Goal: Obtain resource: Download file/media

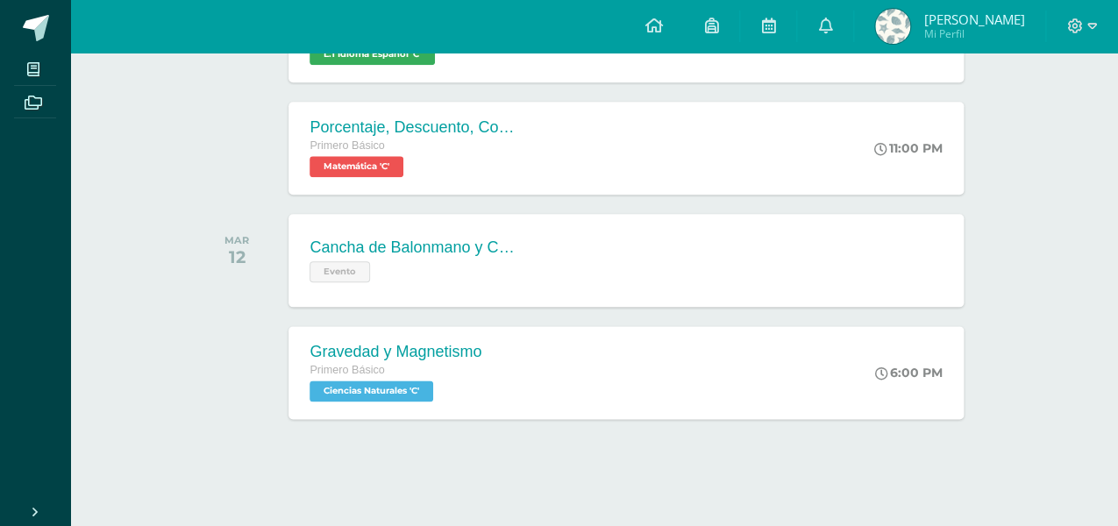
scroll to position [583, 0]
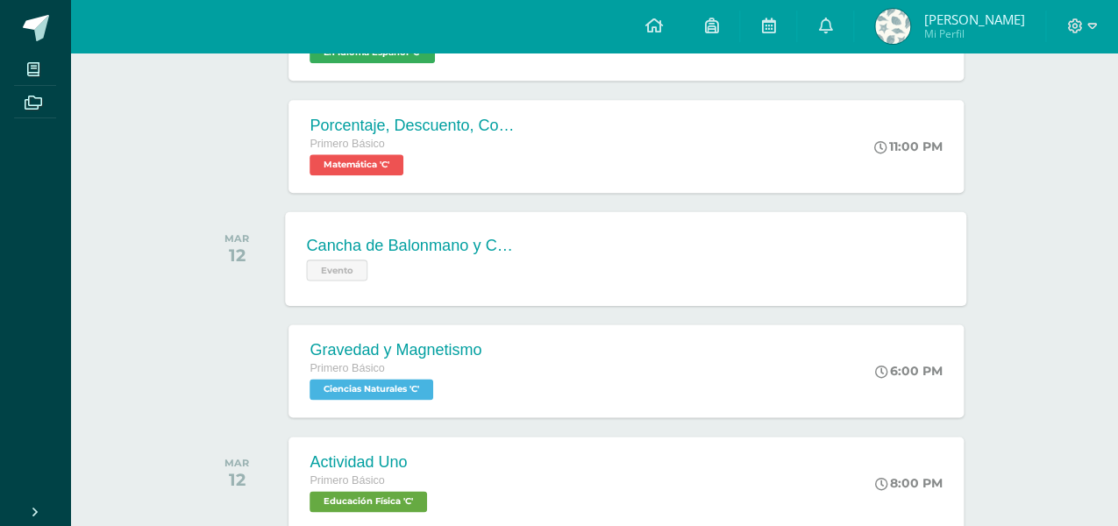
click at [601, 258] on div "Cancha de Balonmano y Contenido Evento Cancha de Balonmano y Contenido Evento C…" at bounding box center [626, 258] width 681 height 94
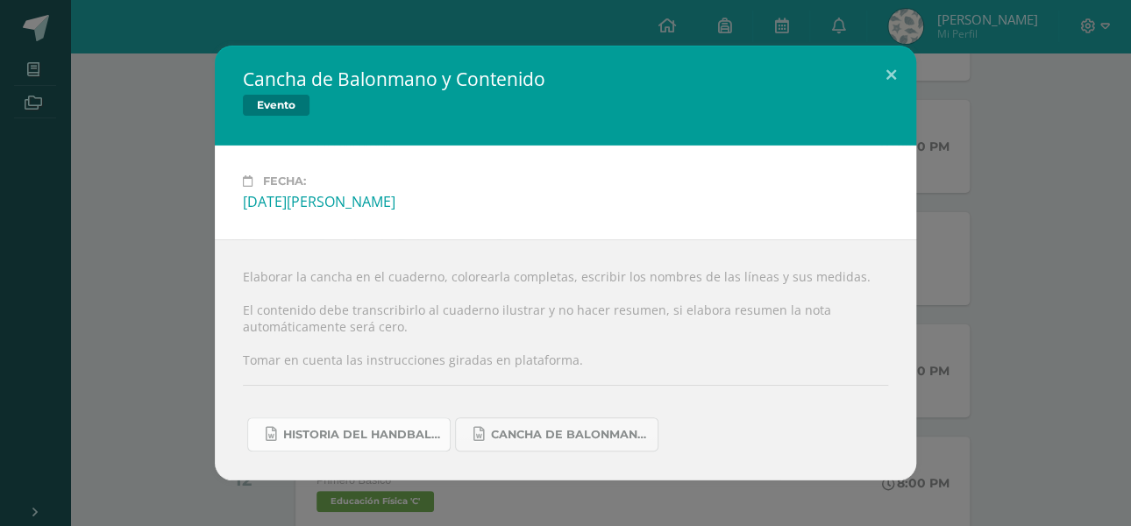
click at [383, 432] on span "Historia del handball.docx" at bounding box center [362, 435] width 158 height 14
click at [543, 426] on link "Cancha de Balonmano.docx" at bounding box center [556, 434] width 203 height 34
click at [891, 78] on button at bounding box center [891, 76] width 50 height 60
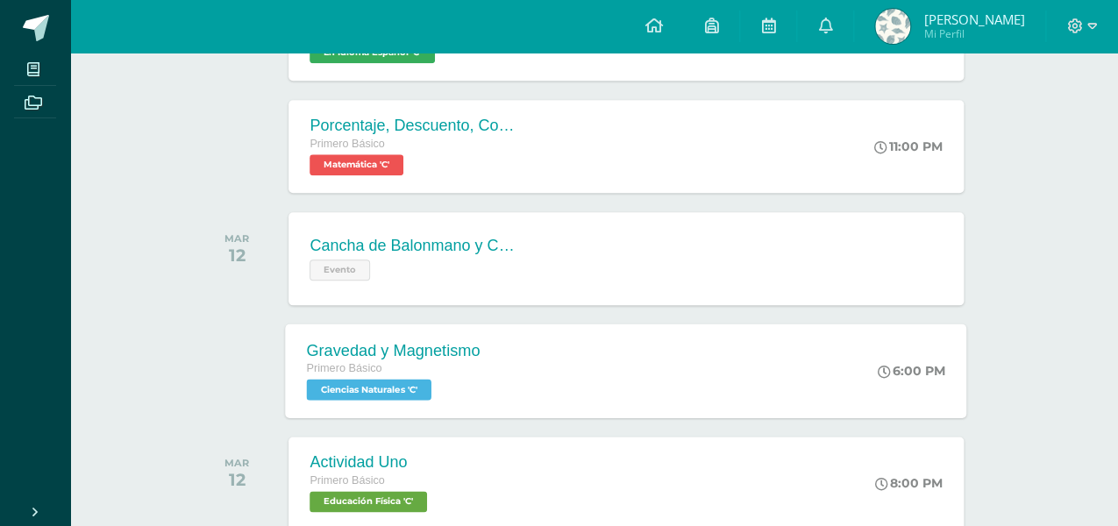
click at [657, 372] on div "Gravedad y Magnetismo Primero Básico Ciencias Naturales 'C' 6:00 PM Gravedad y …" at bounding box center [626, 370] width 681 height 94
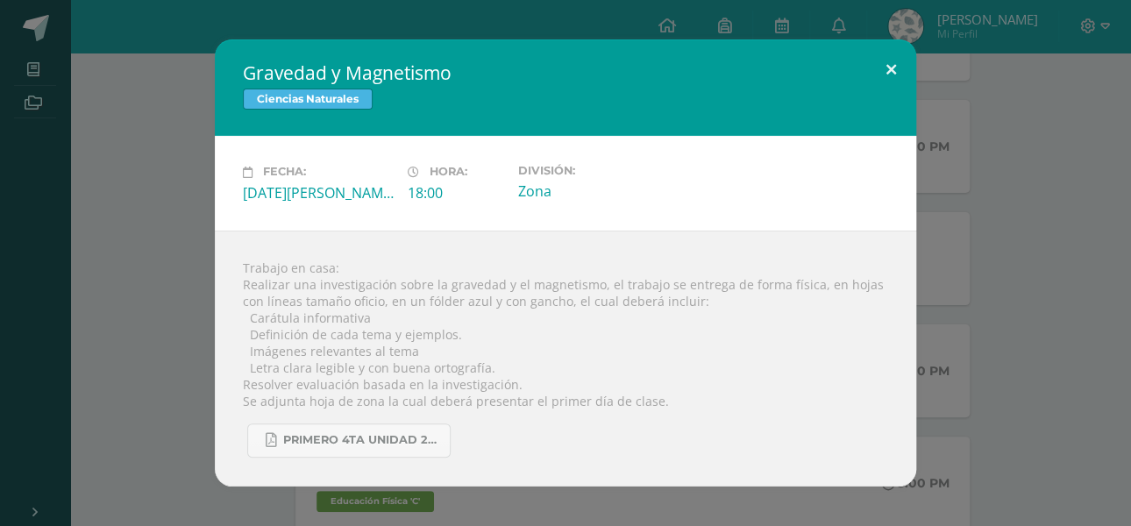
click at [891, 65] on button at bounding box center [891, 69] width 50 height 60
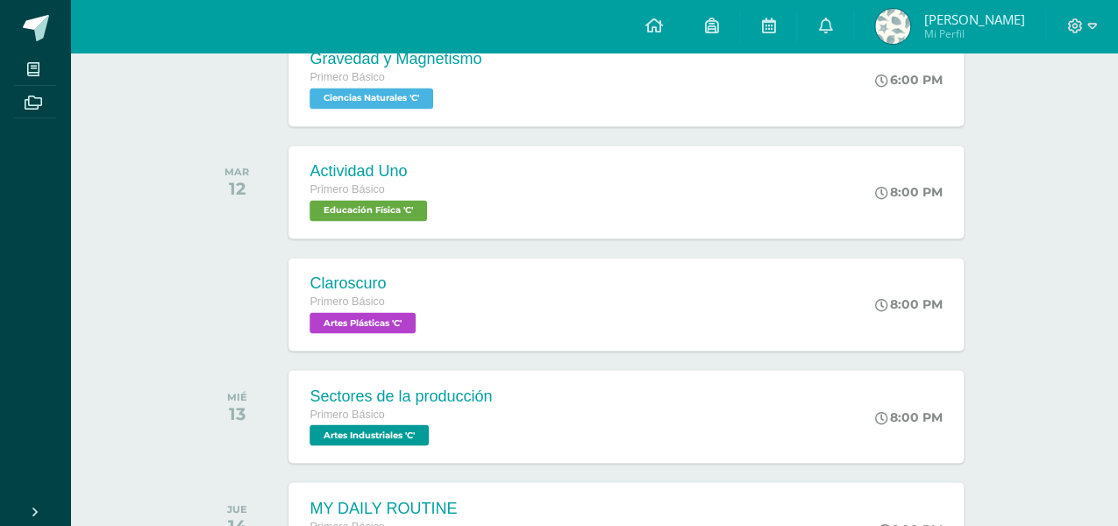
scroll to position [903, 0]
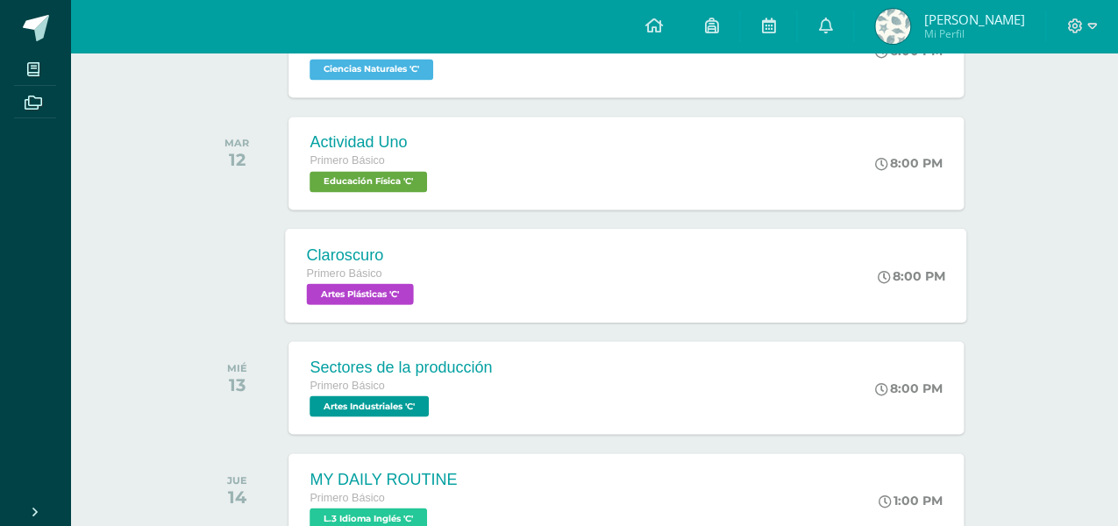
click at [713, 253] on div "Claroscuro Primero Básico Artes Plásticas 'C' 8:00 PM [GEOGRAPHIC_DATA] Artes P…" at bounding box center [626, 275] width 681 height 94
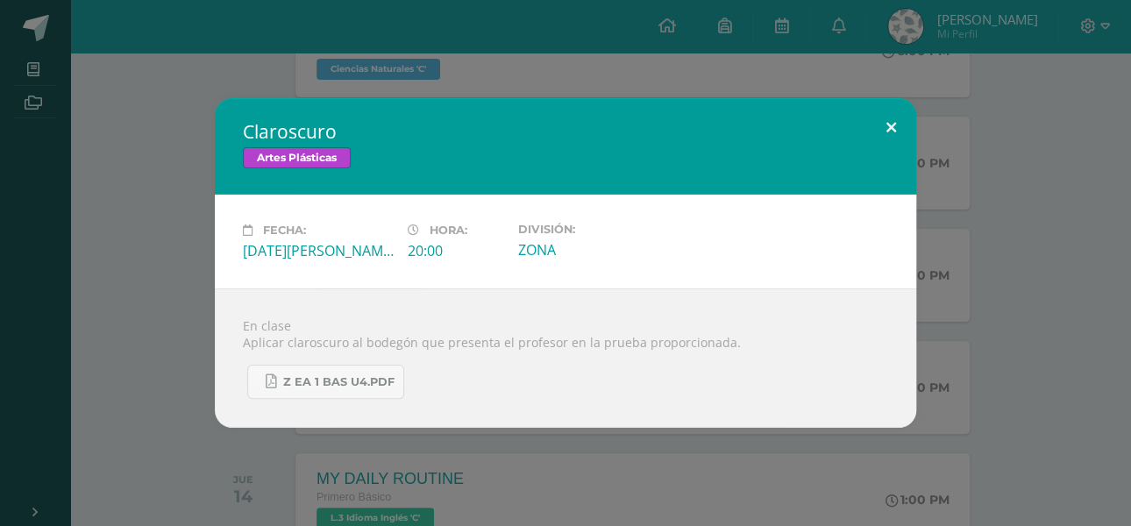
click at [888, 126] on button at bounding box center [891, 128] width 50 height 60
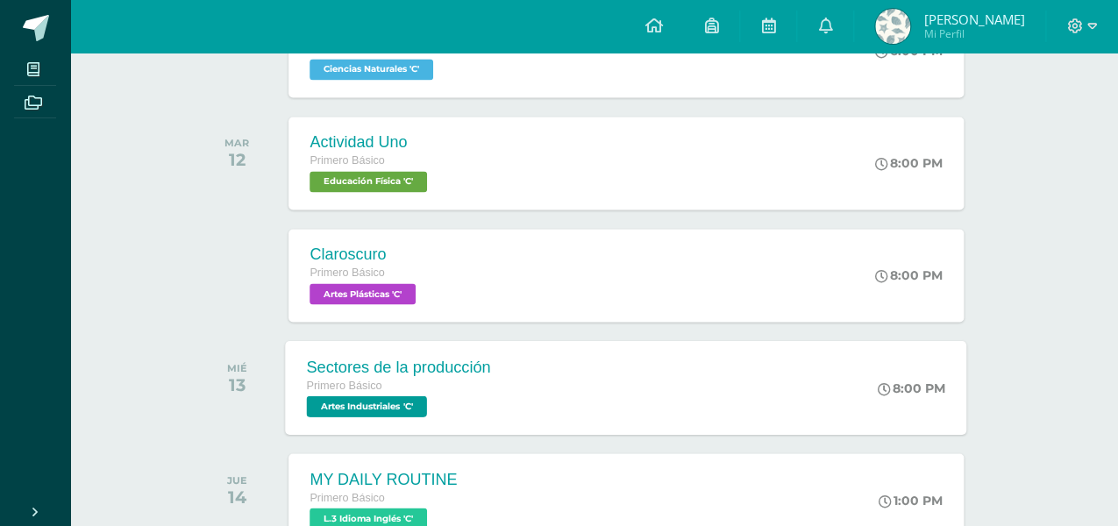
click at [599, 364] on div "Sectores de la producción Primero Básico Artes Industriales 'C' 8:00 PM Sectore…" at bounding box center [626, 387] width 681 height 94
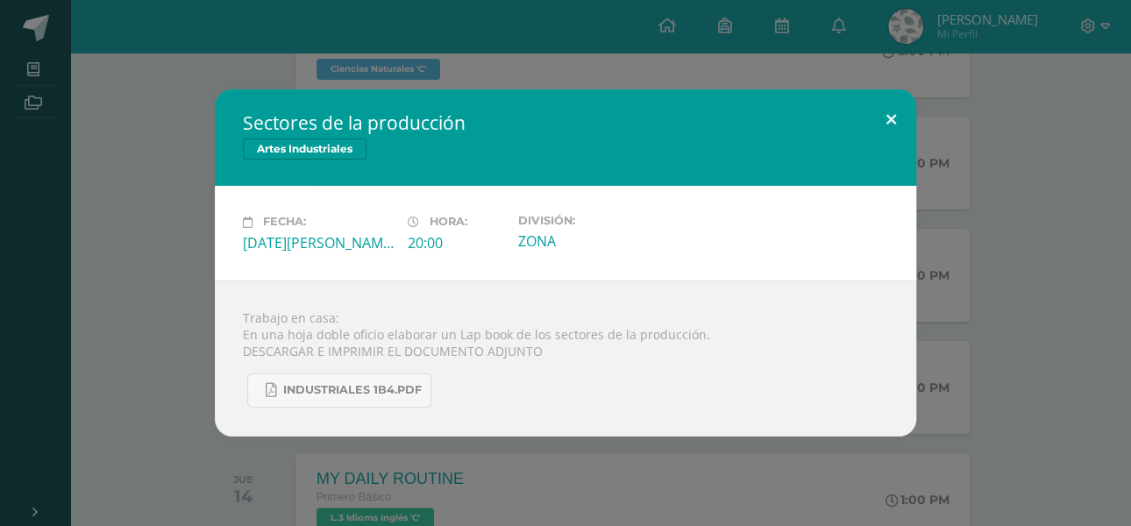
click at [891, 112] on button at bounding box center [891, 119] width 50 height 60
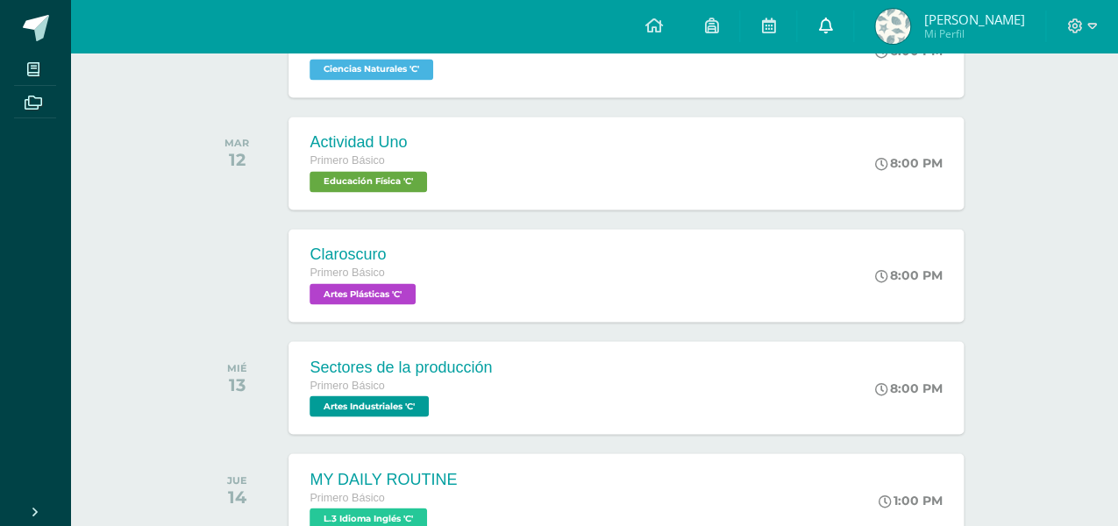
click at [832, 28] on icon at bounding box center [825, 26] width 14 height 16
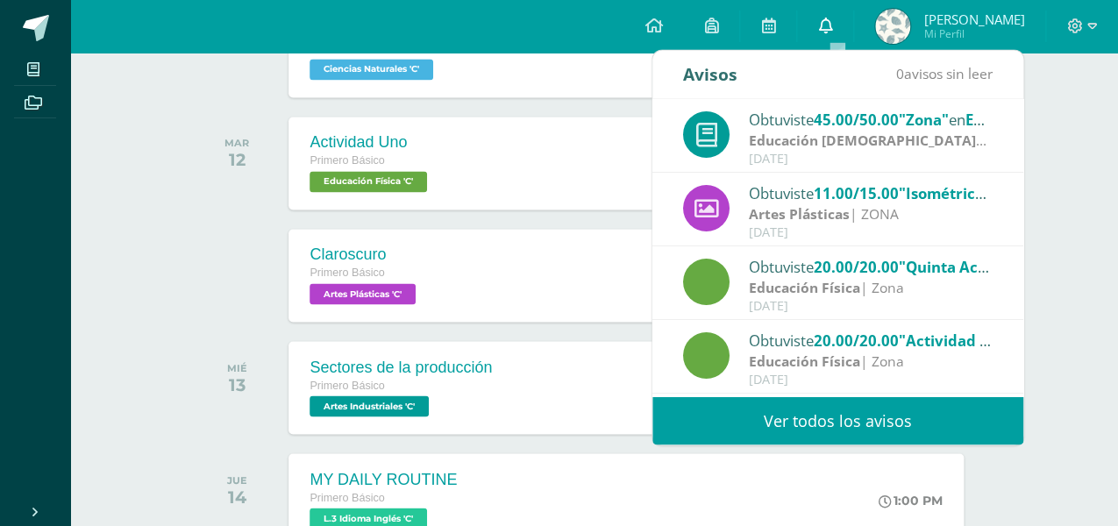
click at [832, 24] on icon at bounding box center [825, 26] width 14 height 16
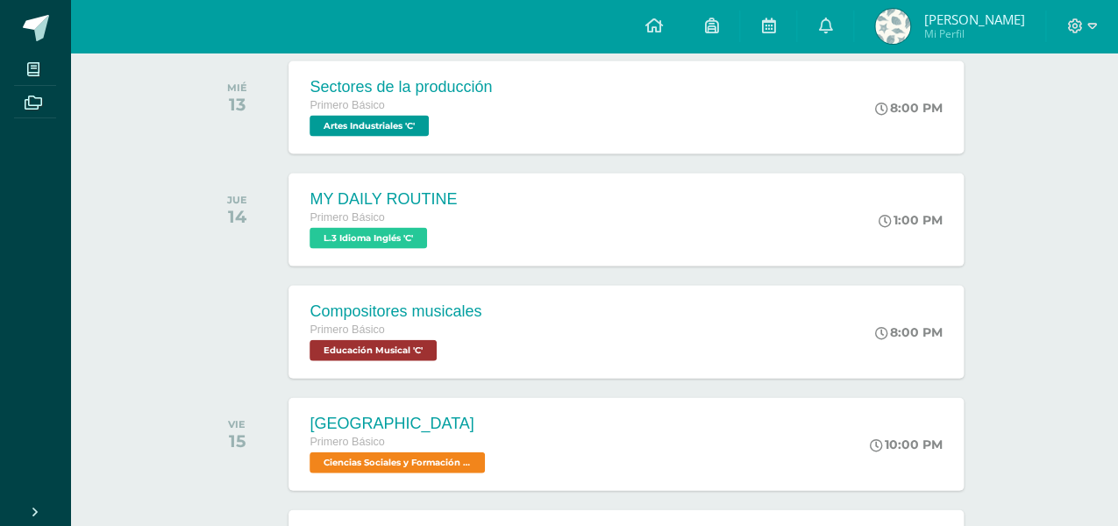
scroll to position [1191, 0]
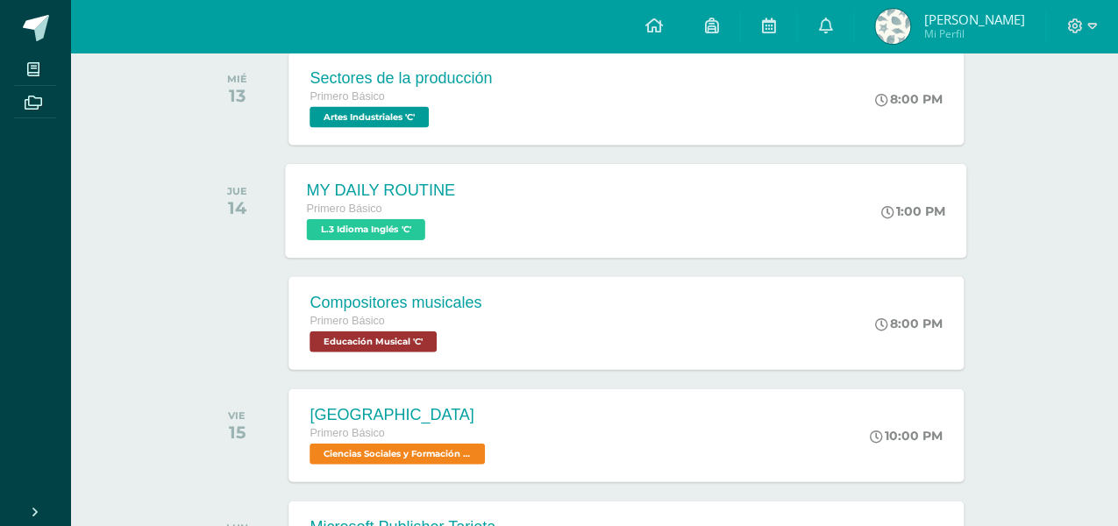
click at [788, 211] on div "MY DAILY ROUTINE Primero Básico L.3 Idioma Inglés 'C' 1:00 PM MY DAILY ROUTINE …" at bounding box center [626, 211] width 681 height 94
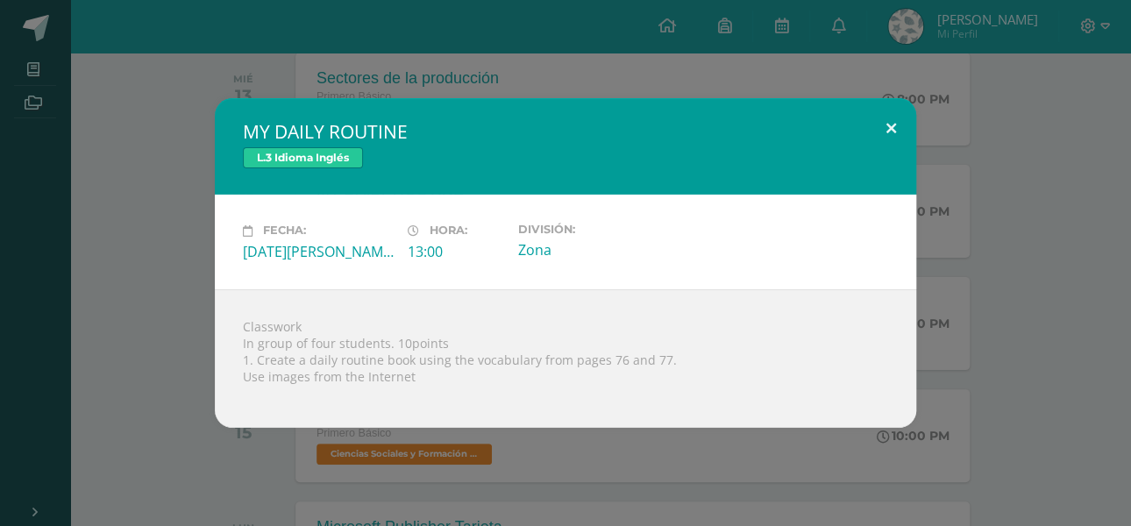
click at [890, 123] on button at bounding box center [891, 128] width 50 height 60
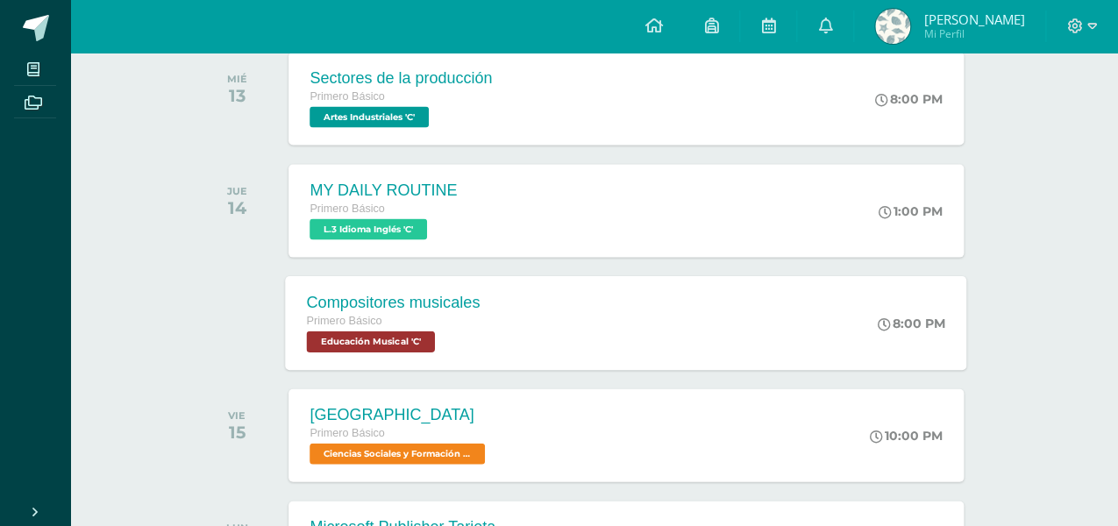
click at [622, 316] on div "Compositores musicales Primero Básico Educación Musical 'C' 8:00 PM Compositore…" at bounding box center [626, 323] width 681 height 94
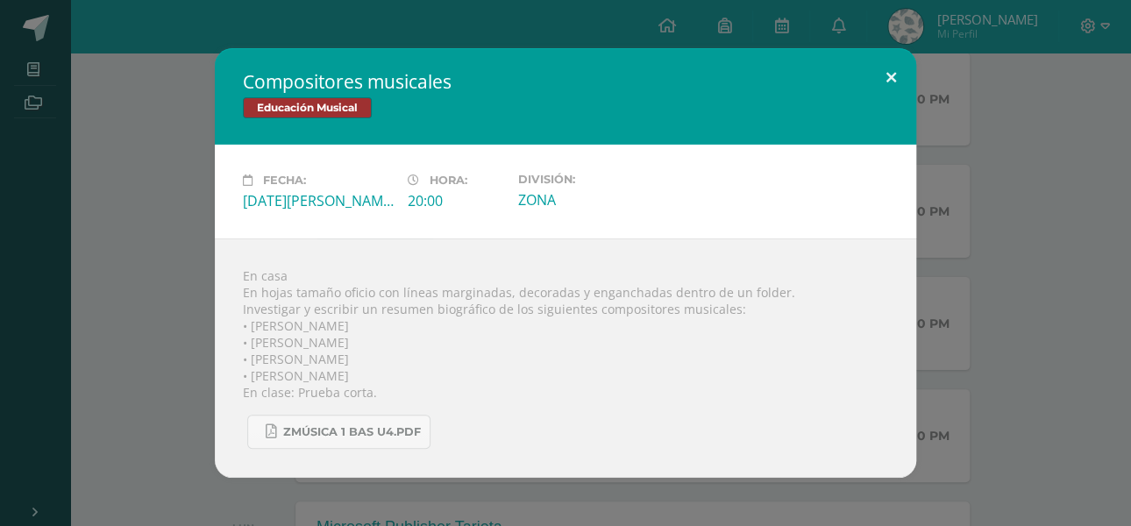
click at [891, 84] on button at bounding box center [891, 78] width 50 height 60
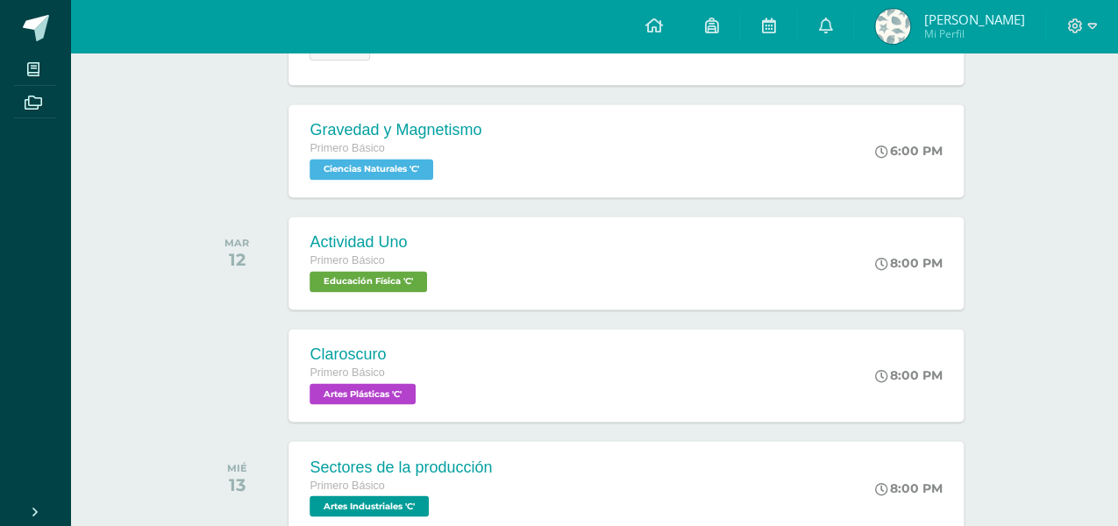
scroll to position [760, 0]
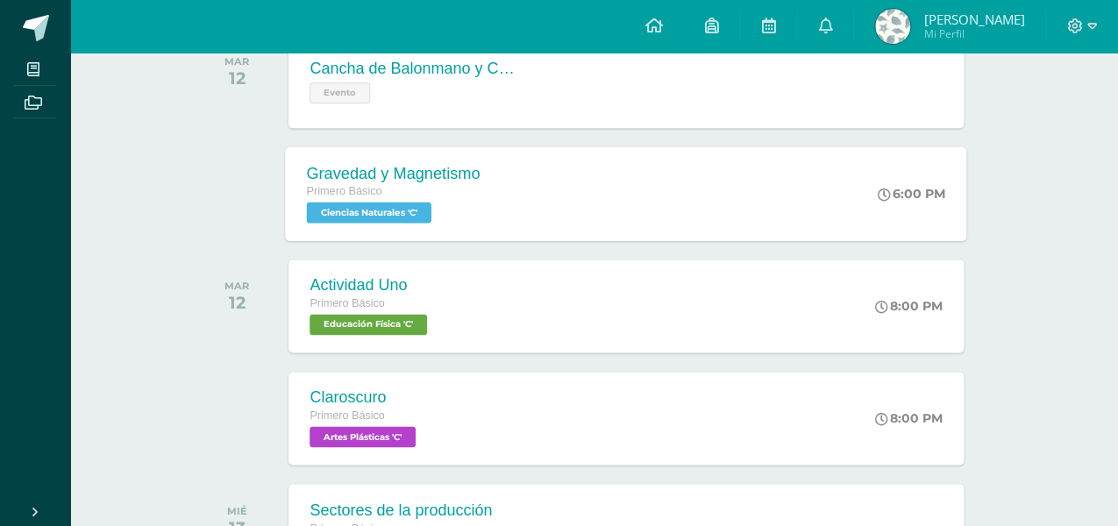
click at [728, 187] on div "Gravedad y Magnetismo Primero Básico Ciencias Naturales 'C' 6:00 PM Gravedad y …" at bounding box center [626, 193] width 681 height 94
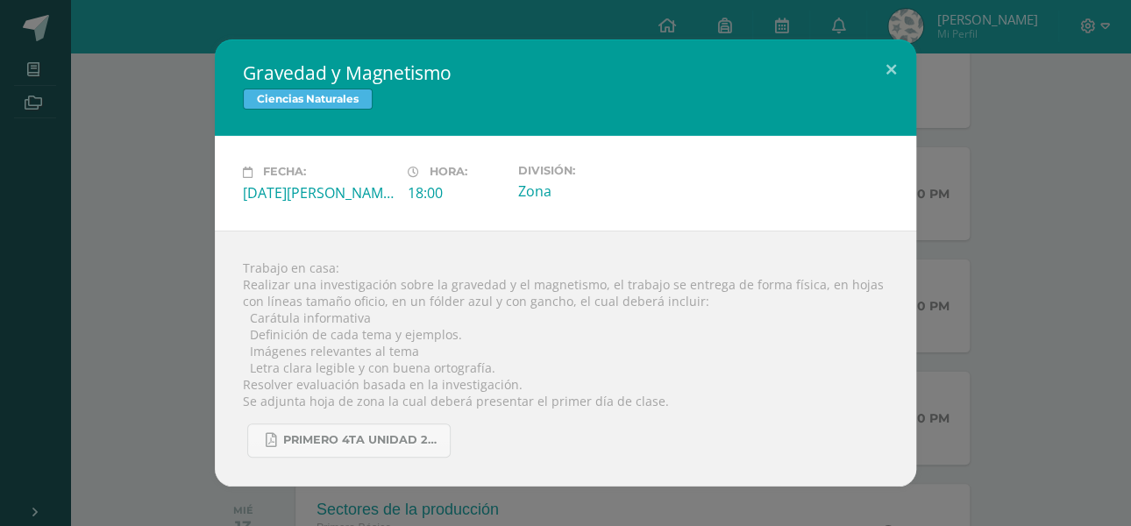
click at [1067, 112] on div "Gravedad y Magnetismo Ciencias Naturales Fecha: [DATE][PERSON_NAME] Hora: 18:00…" at bounding box center [565, 262] width 1117 height 446
